Goal: Contribute content: Contribute content

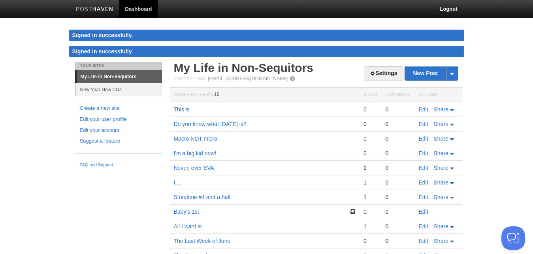
click at [182, 109] on link "This is" at bounding box center [182, 109] width 16 height 6
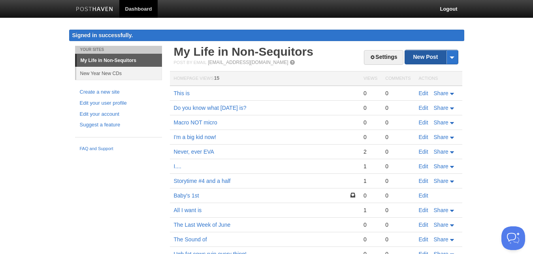
click at [431, 58] on link "New Post" at bounding box center [431, 57] width 53 height 14
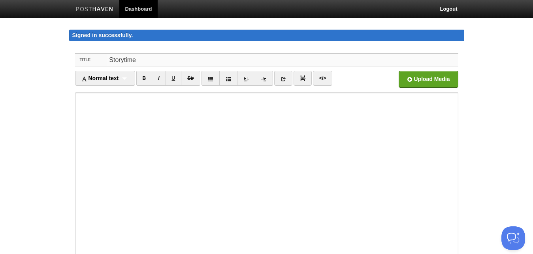
scroll to position [95, 0]
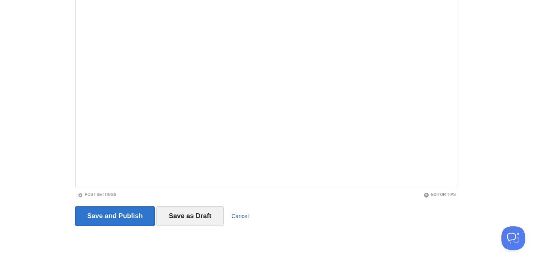
type input "Storytime"
click at [238, 216] on link "Cancel" at bounding box center [239, 216] width 17 height 6
click at [190, 217] on input "Save as Draft" at bounding box center [189, 216] width 67 height 20
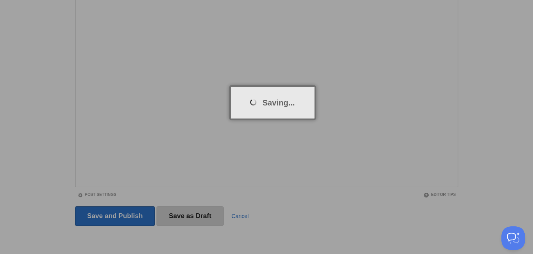
scroll to position [46, 0]
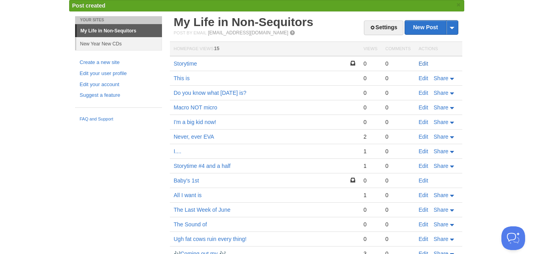
click at [424, 64] on link "Edit" at bounding box center [422, 63] width 9 height 6
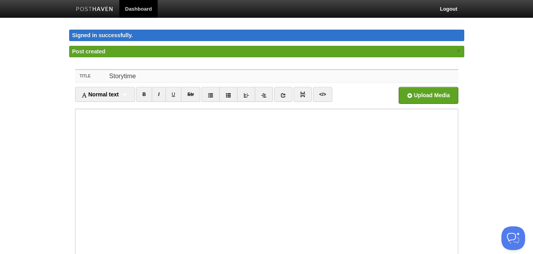
click at [182, 73] on input "Storytime" at bounding box center [282, 76] width 351 height 13
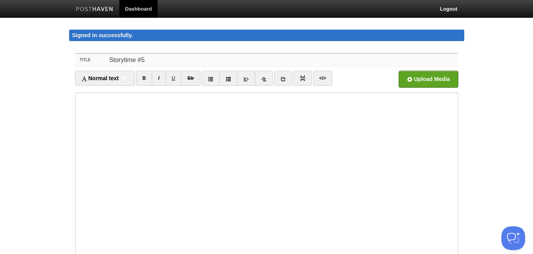
type input "Storytime #5"
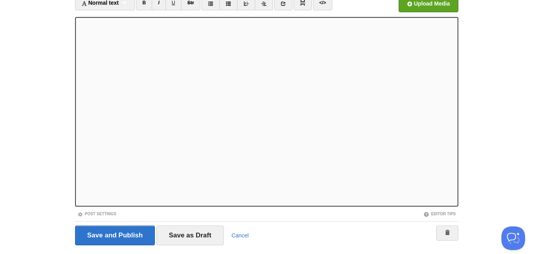
scroll to position [95, 0]
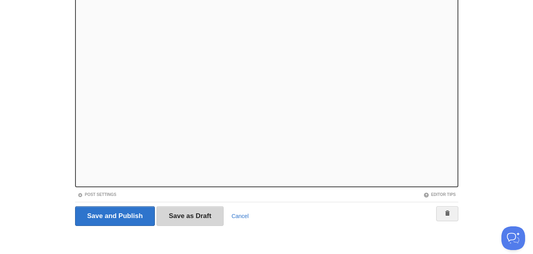
click at [182, 219] on input "Save as Draft" at bounding box center [189, 216] width 67 height 20
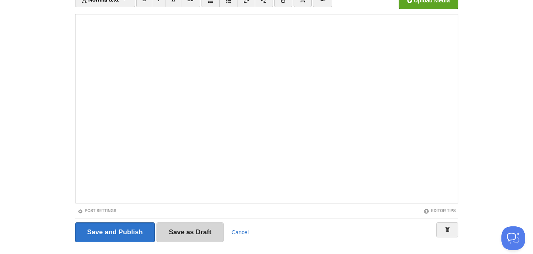
scroll to position [46, 0]
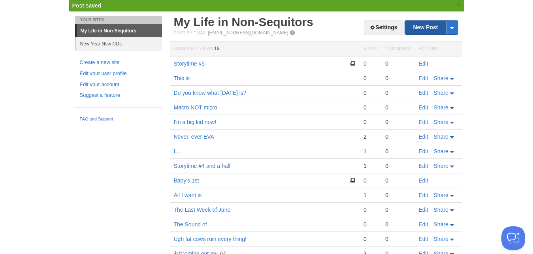
click at [431, 30] on link "New Post" at bounding box center [431, 28] width 53 height 14
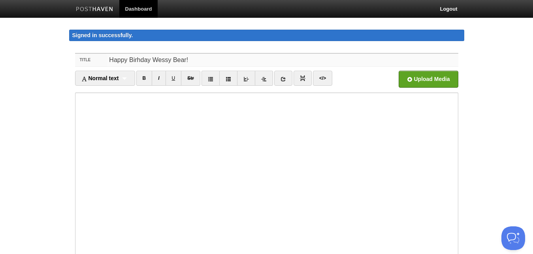
drag, startPoint x: 197, startPoint y: 58, endPoint x: 108, endPoint y: 52, distance: 89.0
click at [108, 54] on input "Happy Birhday Wessy Bear!" at bounding box center [282, 60] width 351 height 13
type input "A Poem"
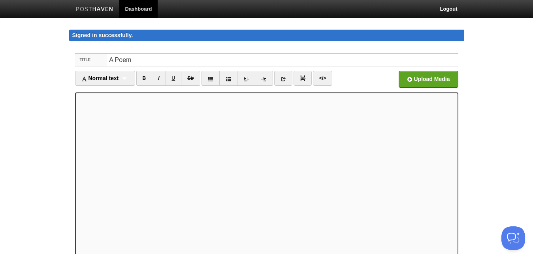
click at [77, 97] on iframe at bounding box center [266, 186] width 383 height 189
click at [77, 98] on iframe at bounding box center [266, 186] width 383 height 189
click at [95, 94] on iframe at bounding box center [266, 186] width 383 height 189
click at [130, 77] on div "Normal text Normal text Heading 1 Heading 2 Heading 3" at bounding box center [105, 78] width 60 height 15
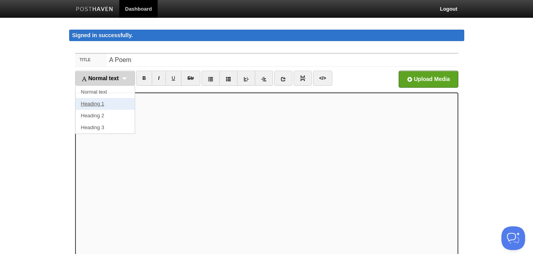
click at [104, 106] on link "Heading 1" at bounding box center [104, 104] width 59 height 12
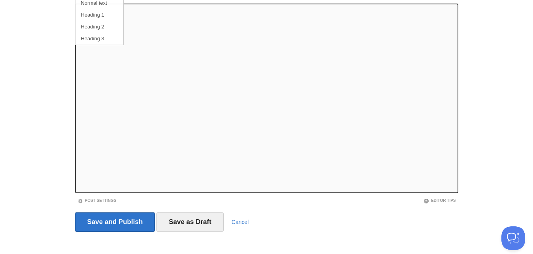
scroll to position [95, 0]
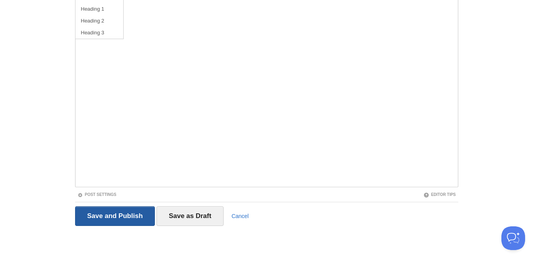
click at [103, 215] on input "Save and Publish" at bounding box center [115, 216] width 80 height 20
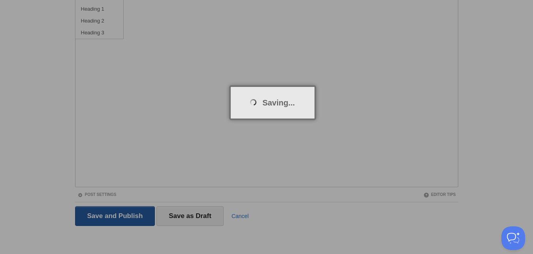
scroll to position [46, 0]
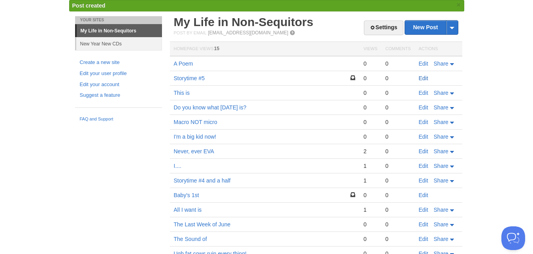
click at [422, 78] on link "Edit" at bounding box center [422, 78] width 9 height 6
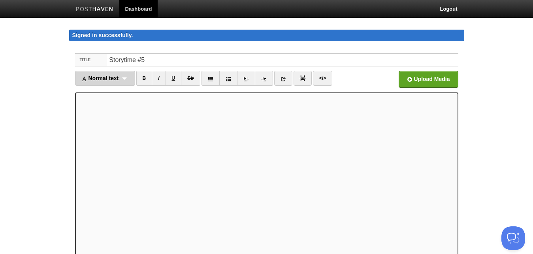
click at [130, 81] on div "Normal text Normal text Heading 1 Heading 2 Heading 3" at bounding box center [105, 78] width 60 height 15
click at [103, 101] on link "Heading 1" at bounding box center [104, 104] width 59 height 12
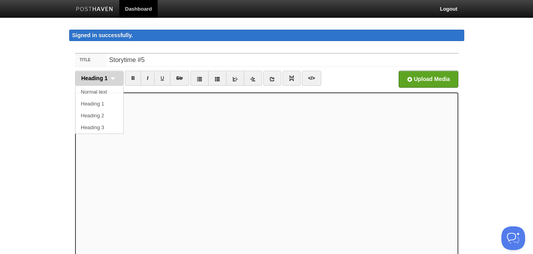
click at [111, 81] on div "Heading 1 Normal text Heading 1 Heading 2 Heading 3" at bounding box center [99, 78] width 49 height 15
click at [103, 91] on link "Normal text" at bounding box center [99, 92] width 48 height 12
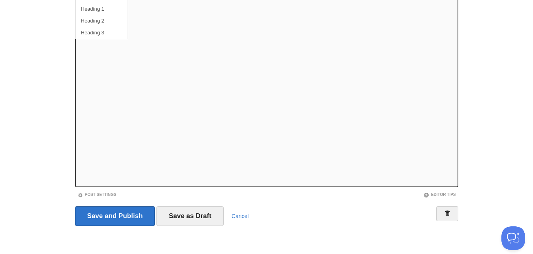
scroll to position [90, 0]
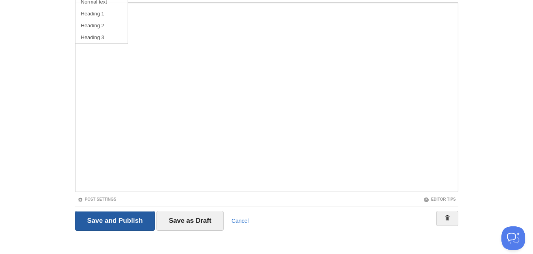
click at [107, 223] on input "Save and Publish" at bounding box center [115, 221] width 80 height 20
